Goal: Task Accomplishment & Management: Use online tool/utility

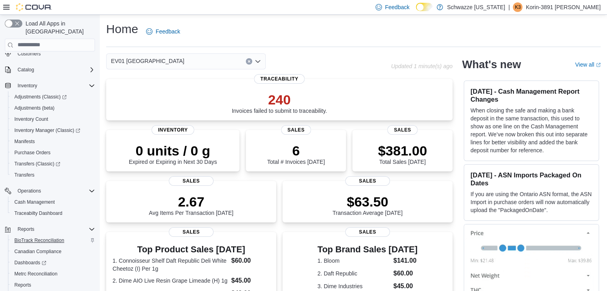
scroll to position [67, 0]
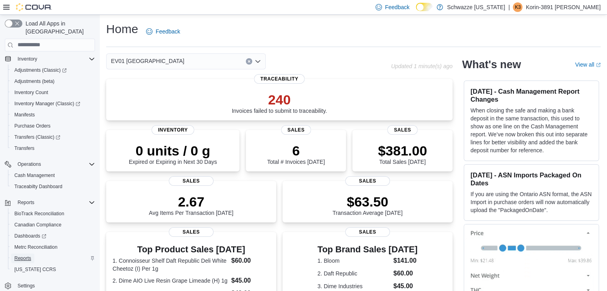
click at [26, 255] on span "Reports" at bounding box center [22, 258] width 17 height 6
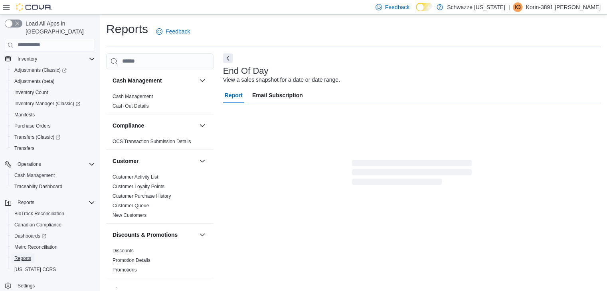
scroll to position [3, 0]
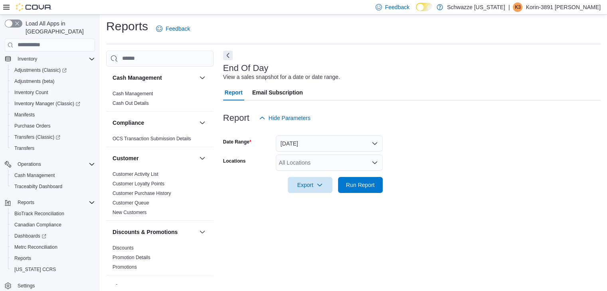
click at [309, 157] on div "All Locations" at bounding box center [329, 163] width 107 height 16
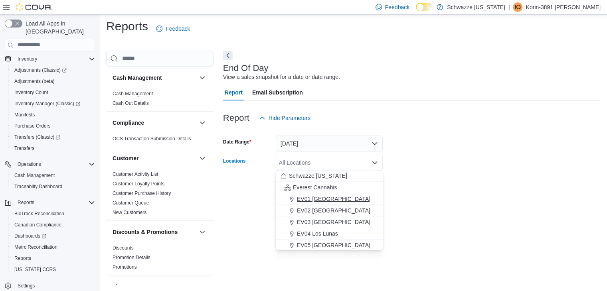
click at [309, 200] on span "EV01 North Valley" at bounding box center [333, 199] width 73 height 8
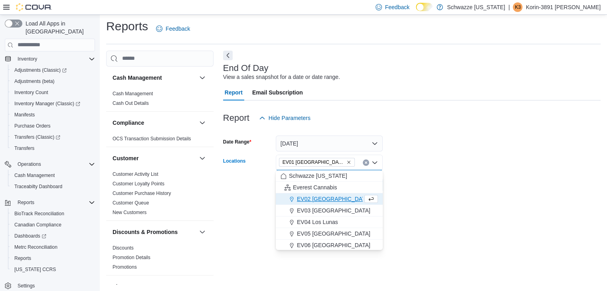
drag, startPoint x: 477, startPoint y: 175, endPoint x: 438, endPoint y: 181, distance: 39.1
click at [476, 175] on div at bounding box center [411, 174] width 377 height 6
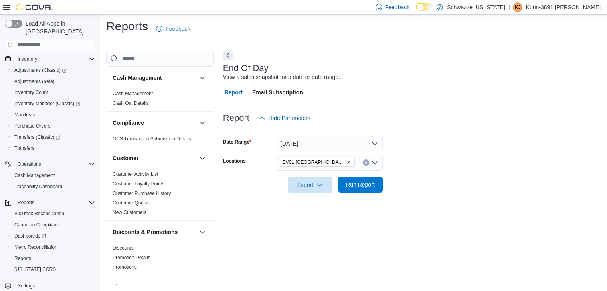
click at [364, 185] on span "Run Report" at bounding box center [360, 185] width 29 height 8
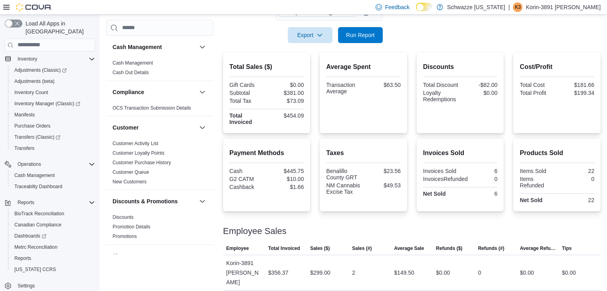
scroll to position [175, 0]
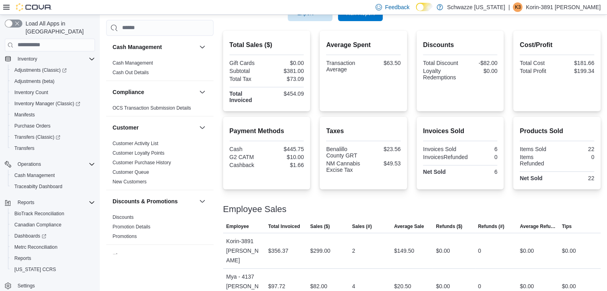
drag, startPoint x: 550, startPoint y: 141, endPoint x: 577, endPoint y: 195, distance: 61.0
click at [577, 195] on div at bounding box center [411, 200] width 377 height 10
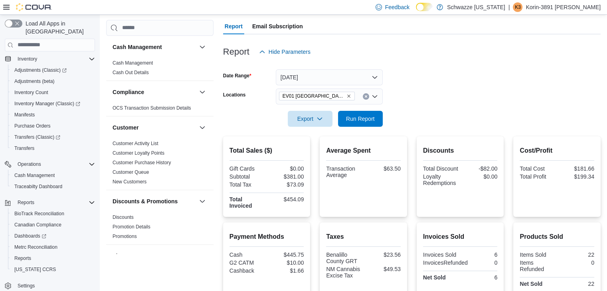
scroll to position [15, 0]
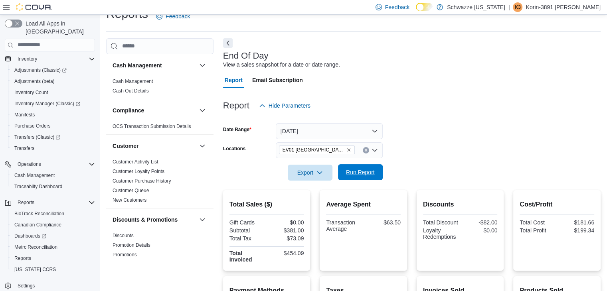
click at [364, 171] on span "Run Report" at bounding box center [360, 172] width 29 height 8
